Goal: Navigation & Orientation: Go to known website

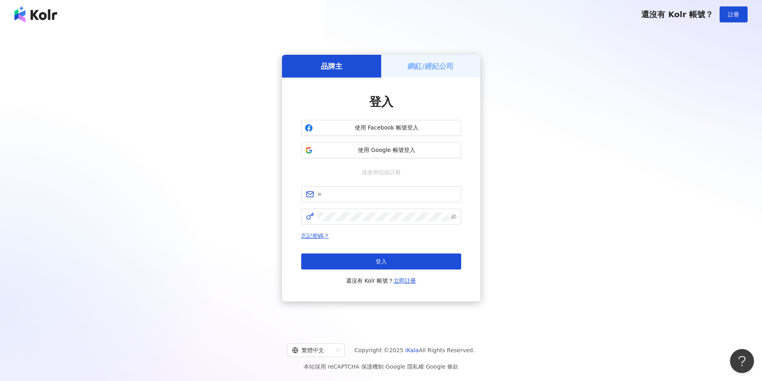
click at [711, 166] on div "品牌主 網紅/經紀公司 登入 使用 Facebook 帳號登入 使用 Google 帳號登入 或使用信箱註冊 忘記密碼？ 登入 還沒有 Kolr 帳號？ 立即…" at bounding box center [381, 178] width 743 height 286
click at [340, 64] on h5 "品牌主" at bounding box center [332, 66] width 22 height 10
click at [32, 19] on img at bounding box center [35, 14] width 43 height 16
click at [48, 19] on img at bounding box center [35, 14] width 43 height 16
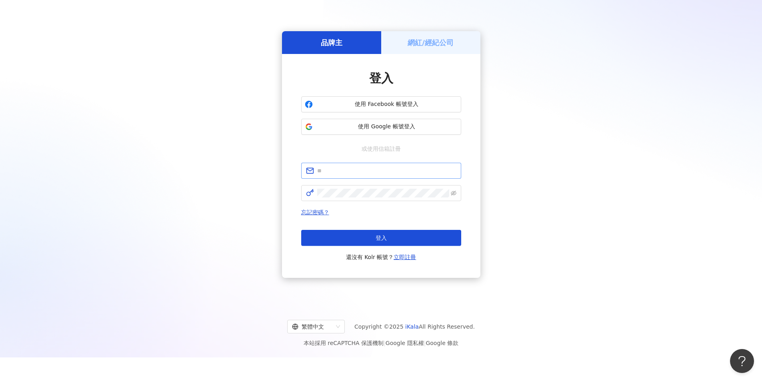
scroll to position [37, 0]
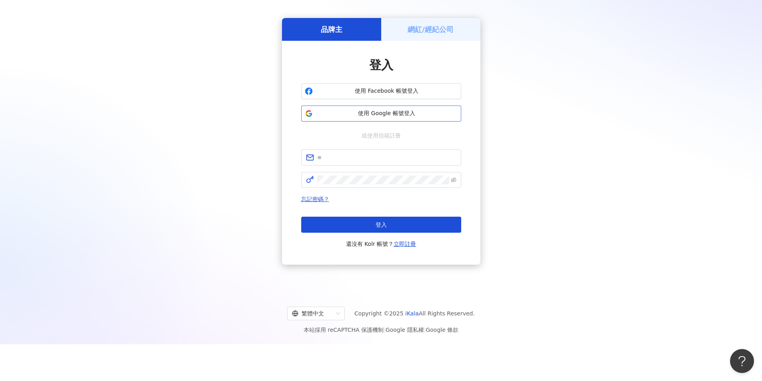
click at [391, 114] on span "使用 Google 帳號登入" at bounding box center [387, 114] width 142 height 8
